Goal: Task Accomplishment & Management: Complete application form

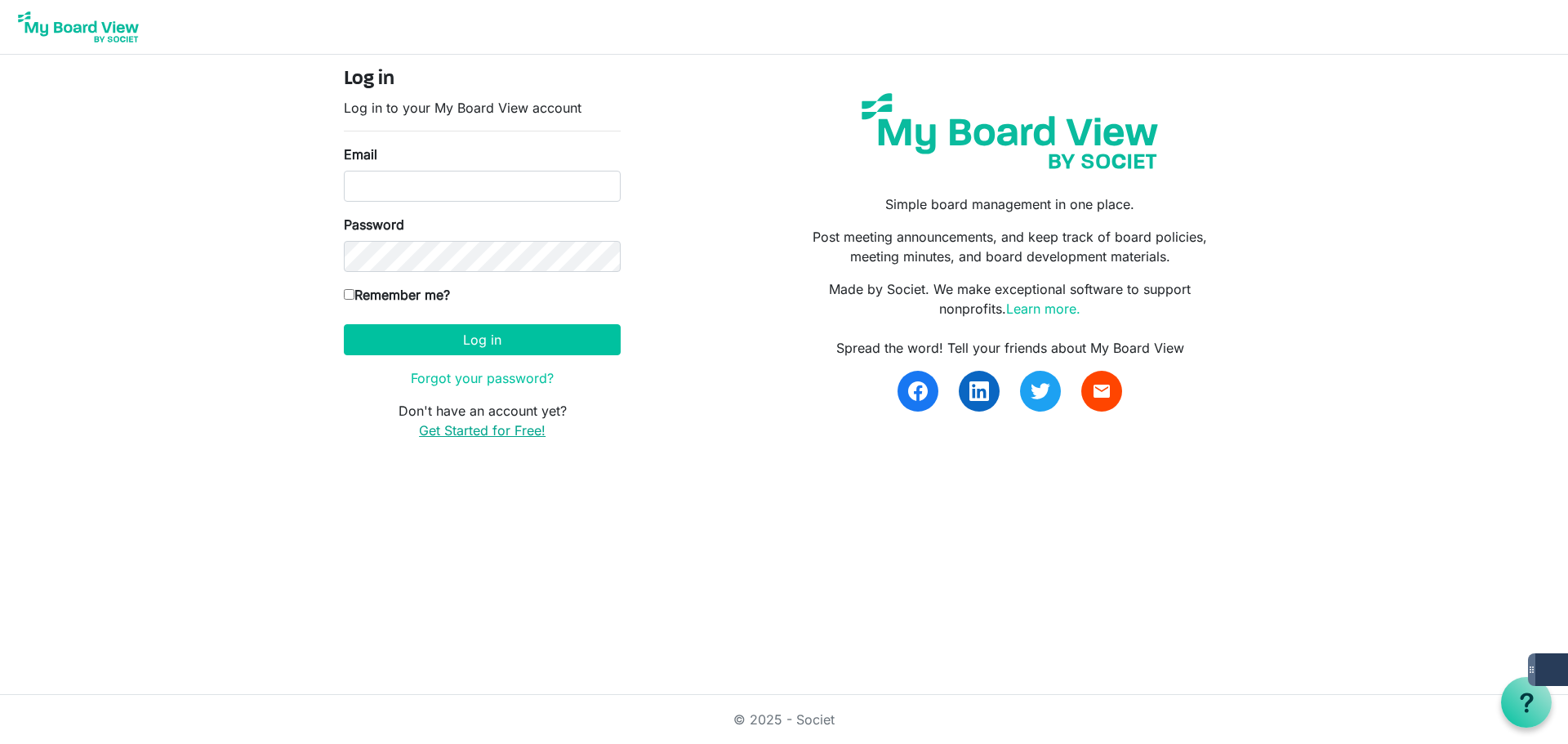
click at [464, 434] on link "Get Started for Free!" at bounding box center [482, 430] width 127 height 16
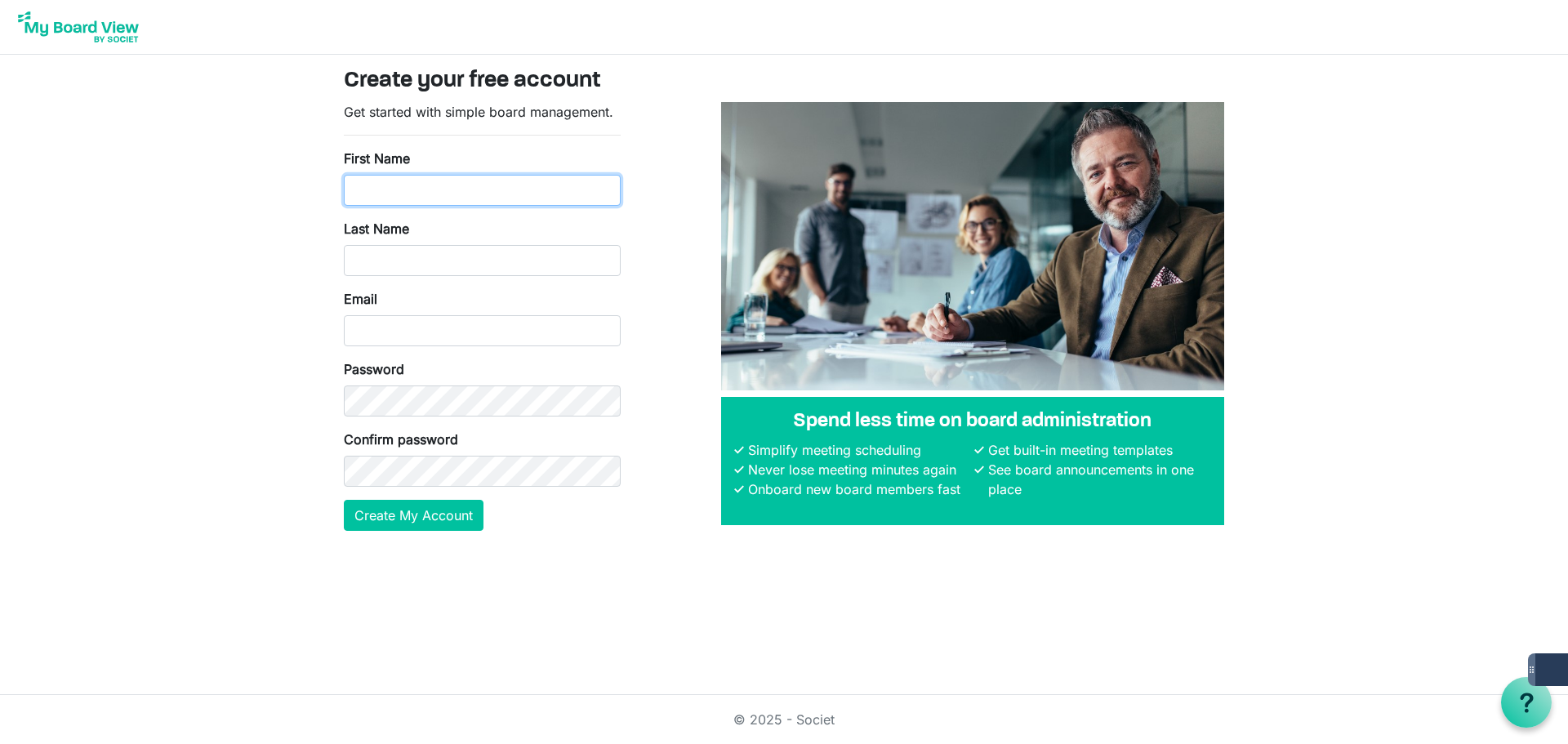
click at [495, 190] on input "First Name" at bounding box center [482, 190] width 277 height 31
type input "Emily"
type input "James"
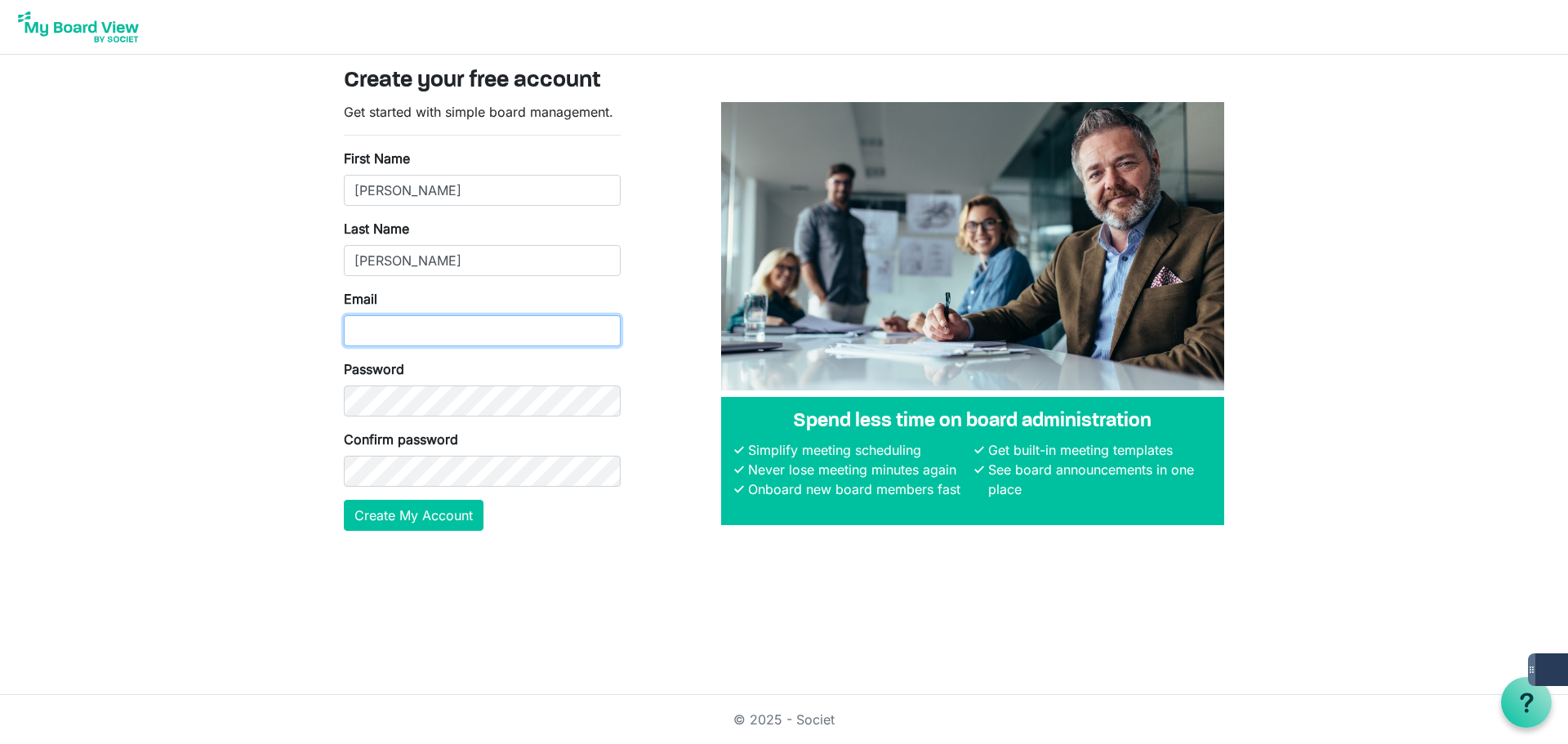
click at [395, 325] on input "Email" at bounding box center [482, 330] width 277 height 31
type input "[EMAIL_ADDRESS][DOMAIN_NAME]"
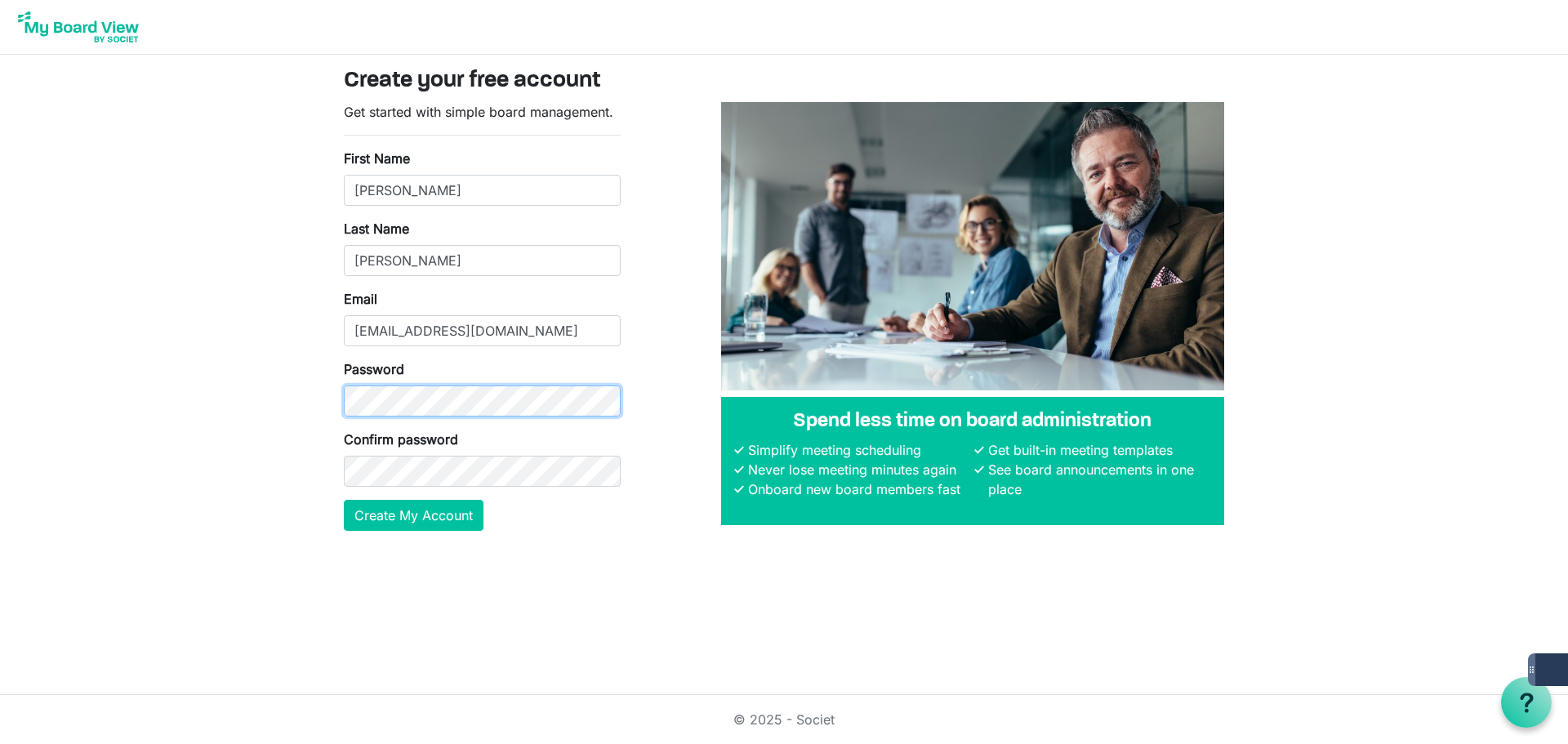
click at [311, 388] on body "Create your free account Get started with simple board management. First Name E…" at bounding box center [784, 278] width 1568 height 558
click at [344, 500] on button "Create My Account" at bounding box center [413, 515] width 140 height 31
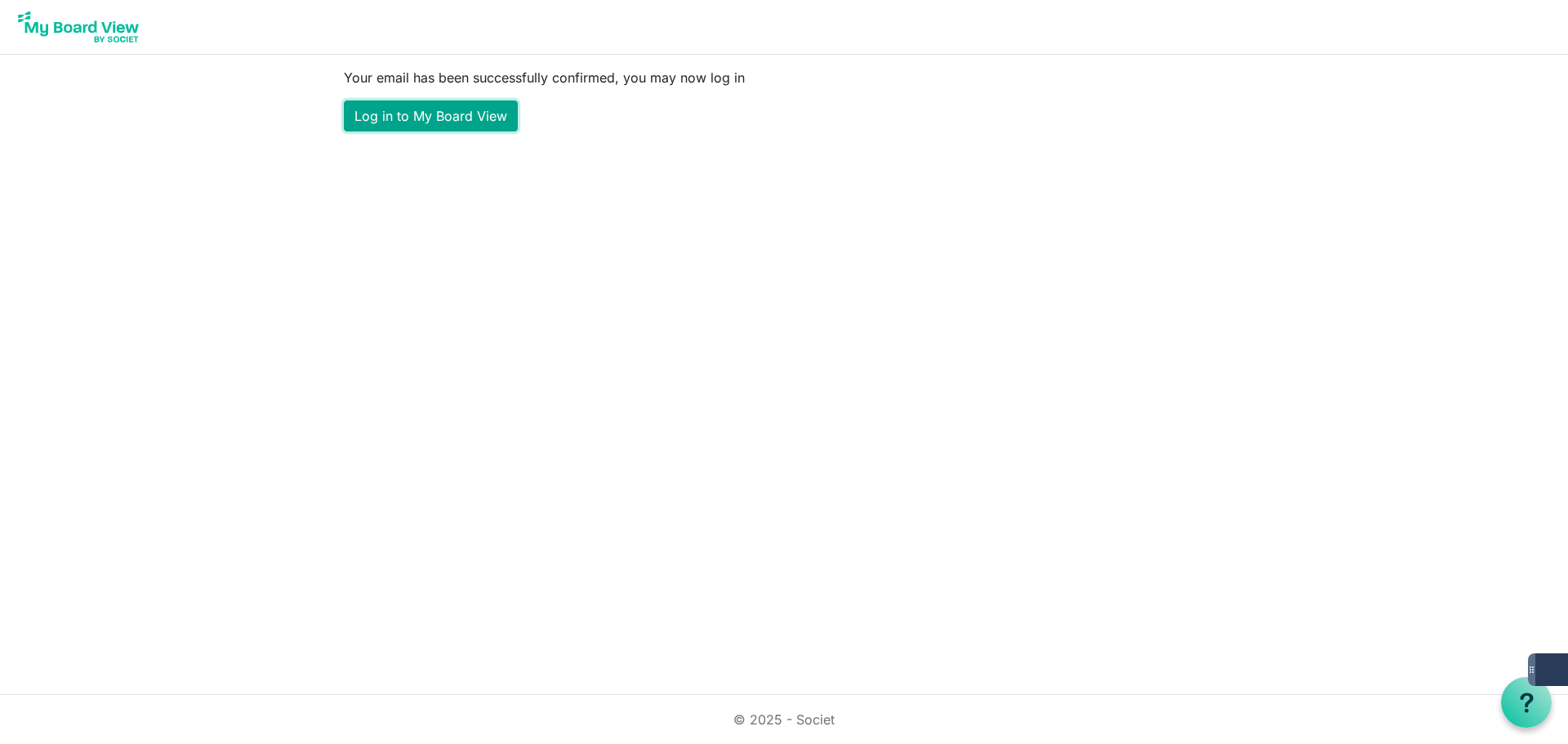
click at [414, 126] on link "Log in to My Board View" at bounding box center [430, 116] width 174 height 31
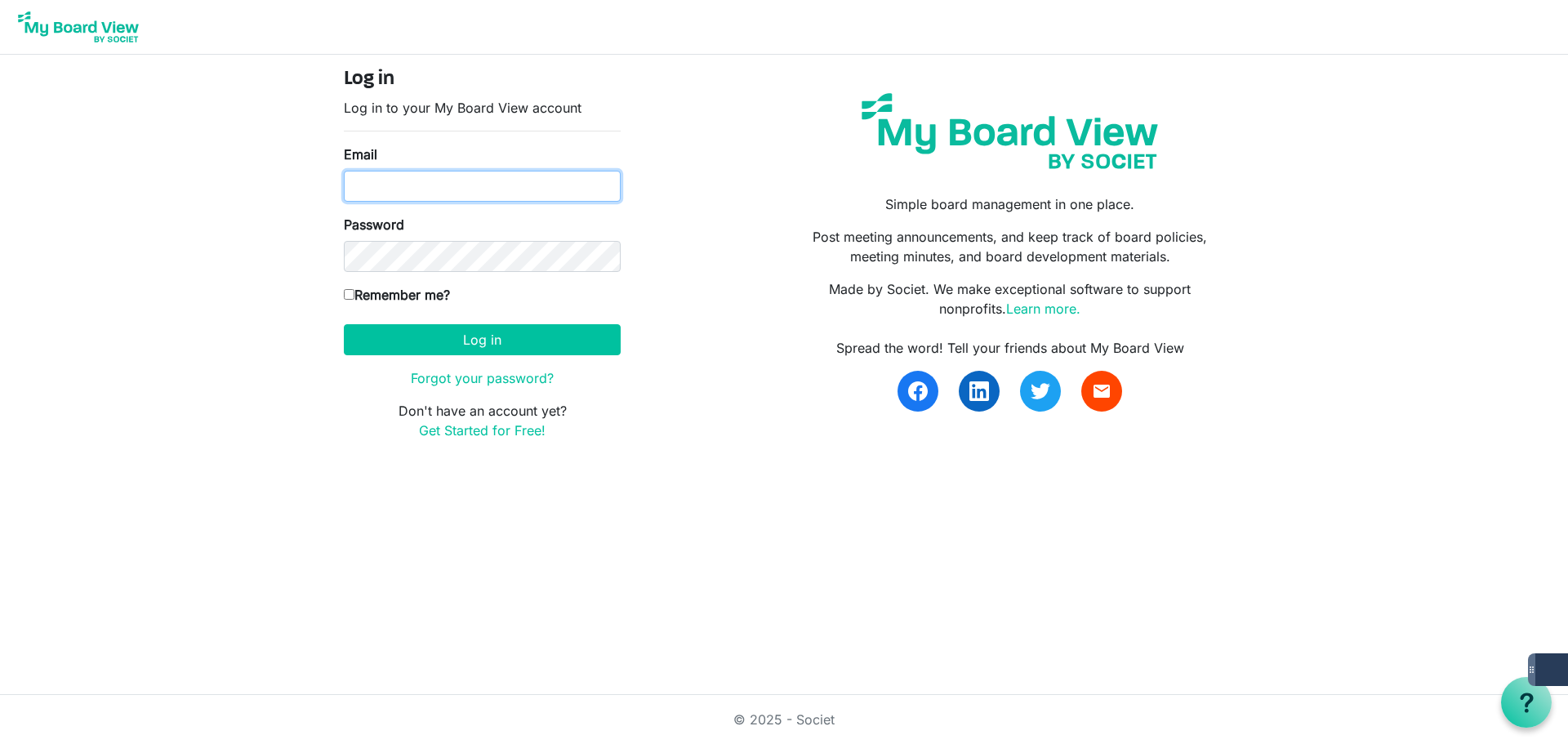
click at [441, 186] on input "Email" at bounding box center [482, 186] width 277 height 31
type input "[EMAIL_ADDRESS][DOMAIN_NAME]"
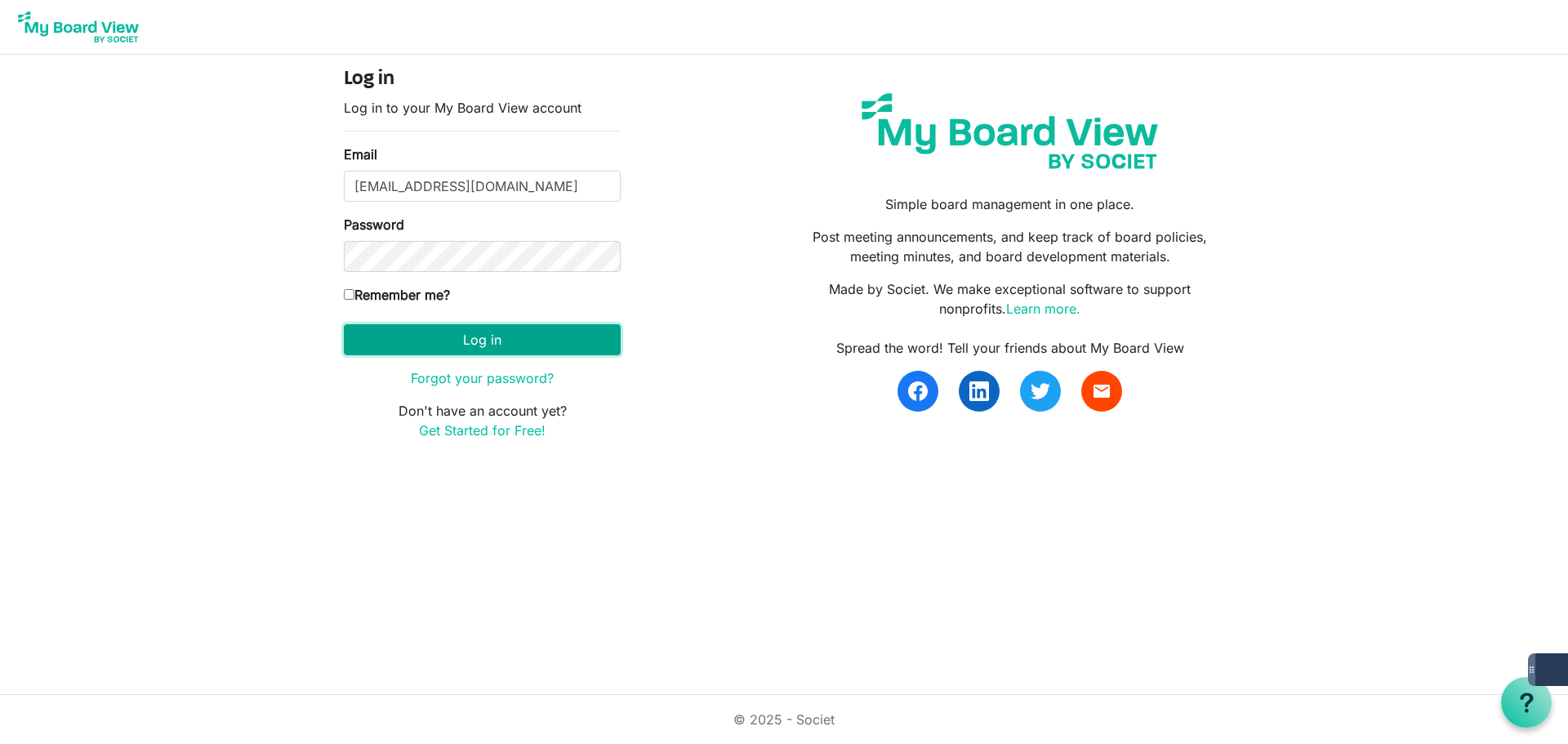
click at [421, 354] on button "Log in" at bounding box center [482, 340] width 277 height 31
